Goal: Information Seeking & Learning: Learn about a topic

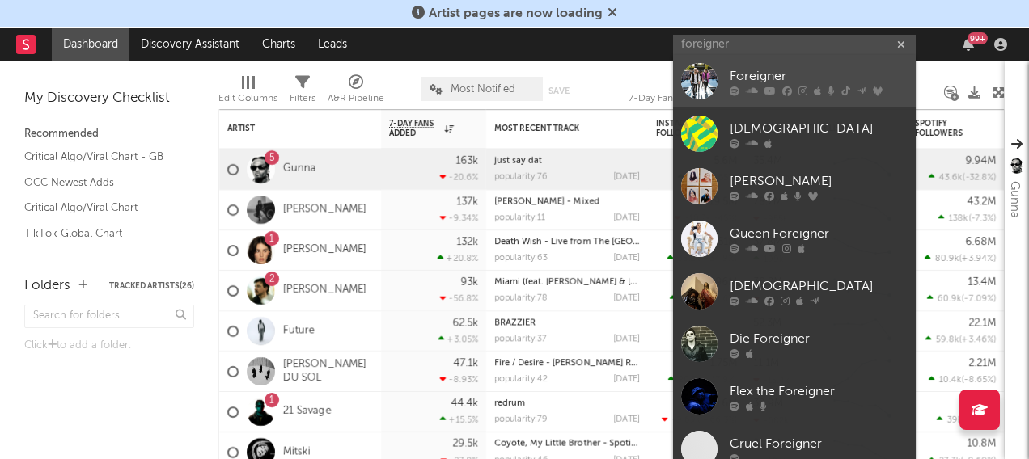
type input "foreigner"
click at [699, 78] on div at bounding box center [699, 81] width 36 height 36
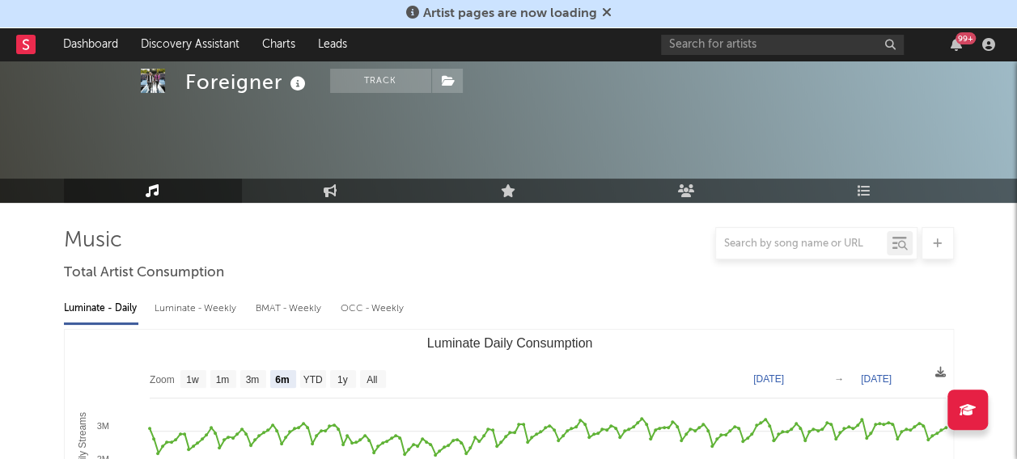
scroll to position [156, 0]
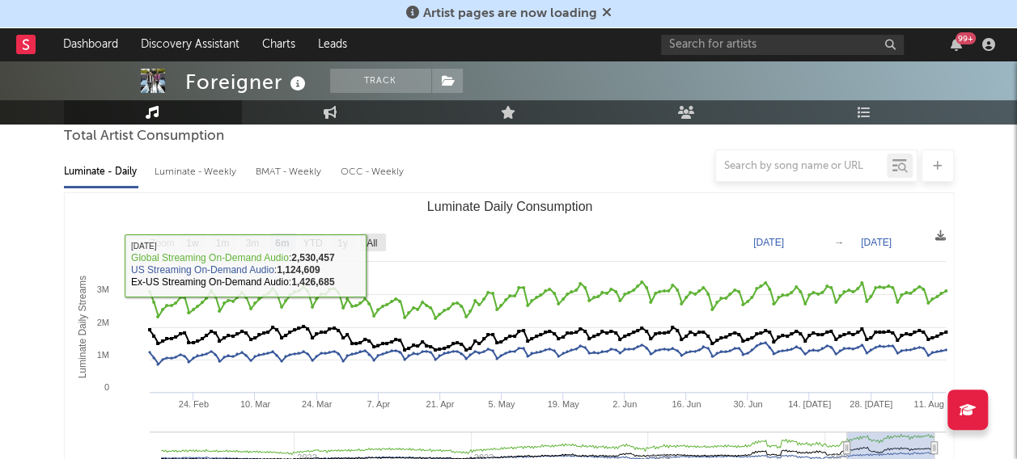
click at [377, 242] on text "All" at bounding box center [371, 243] width 11 height 11
select select "All"
type input "[DATE]"
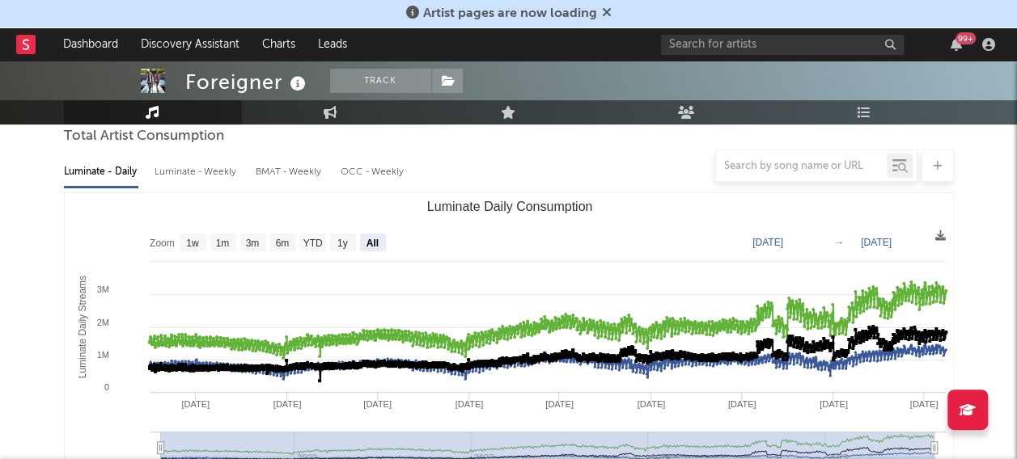
click at [205, 171] on div at bounding box center [509, 166] width 890 height 32
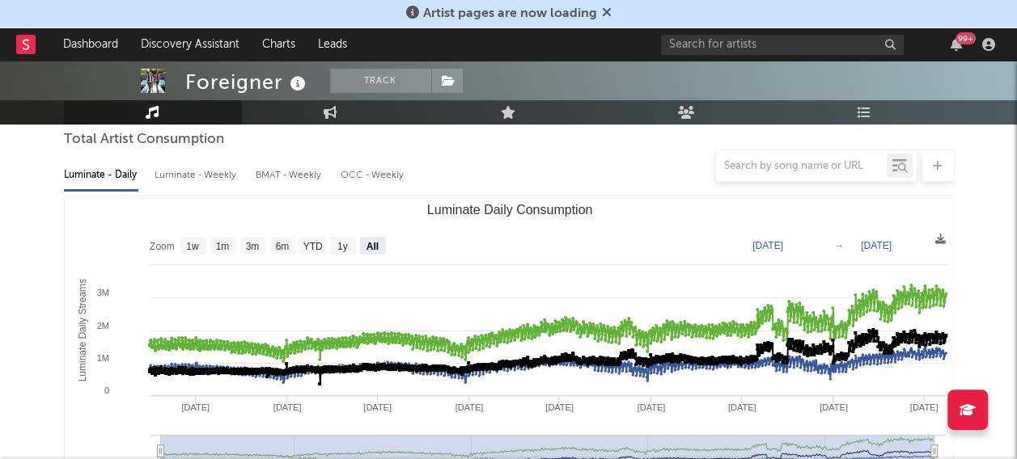
click at [190, 186] on div "Luminate - Weekly" at bounding box center [196, 175] width 85 height 27
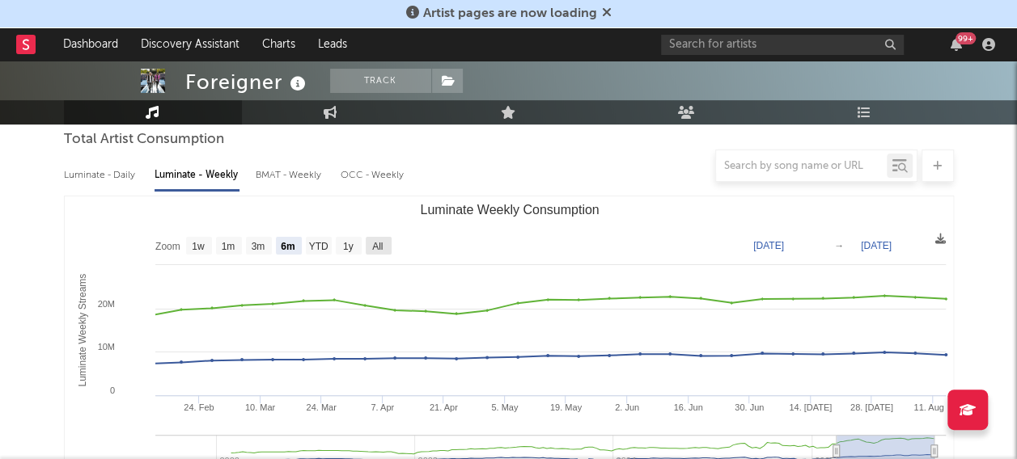
click at [382, 244] on text "All" at bounding box center [377, 246] width 11 height 11
select select "All"
type input "[DATE]"
